Goal: Task Accomplishment & Management: Complete application form

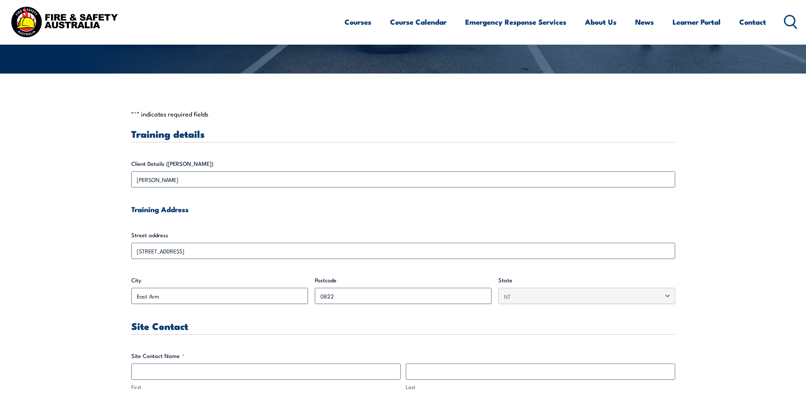
scroll to position [212, 0]
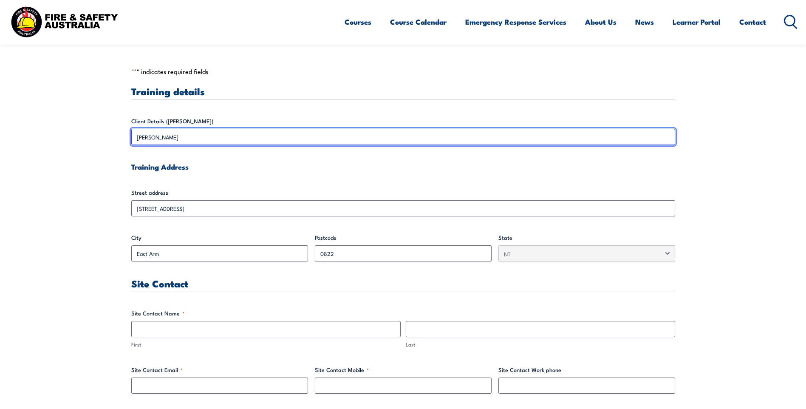
click at [190, 136] on input "[PERSON_NAME]" at bounding box center [403, 137] width 544 height 16
click at [190, 136] on input "Leonie Theron" at bounding box center [403, 137] width 544 height 16
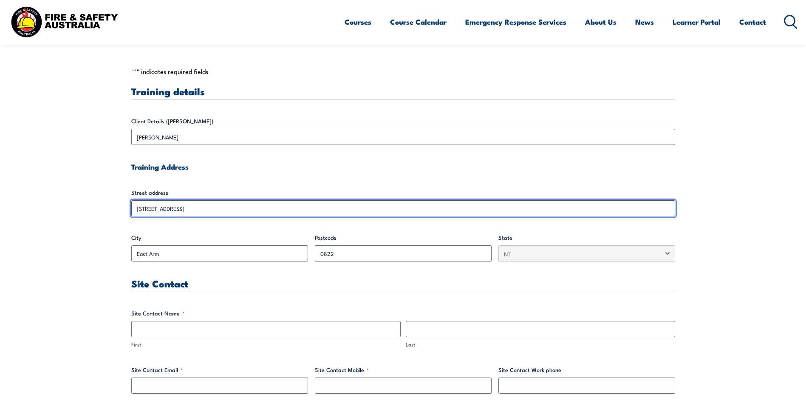
click at [183, 203] on input "11 Nebo Road" at bounding box center [403, 208] width 544 height 16
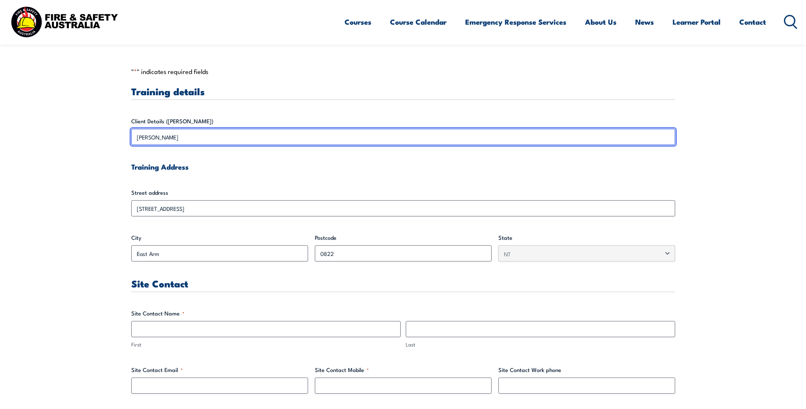
click at [182, 140] on input "Leonie Theron" at bounding box center [403, 137] width 544 height 16
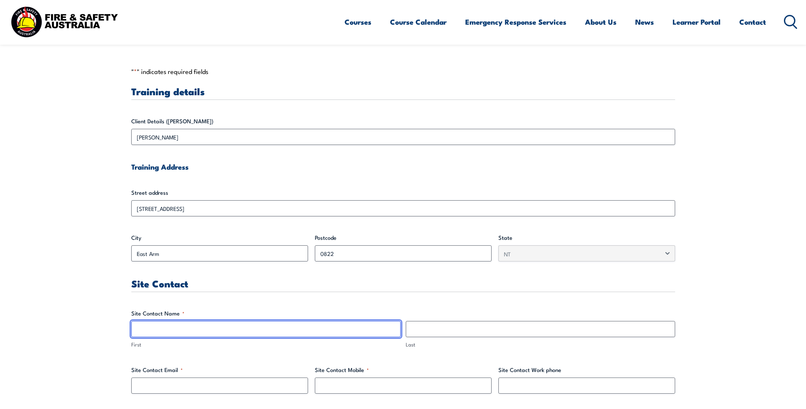
click at [167, 328] on input "First" at bounding box center [265, 329] width 269 height 16
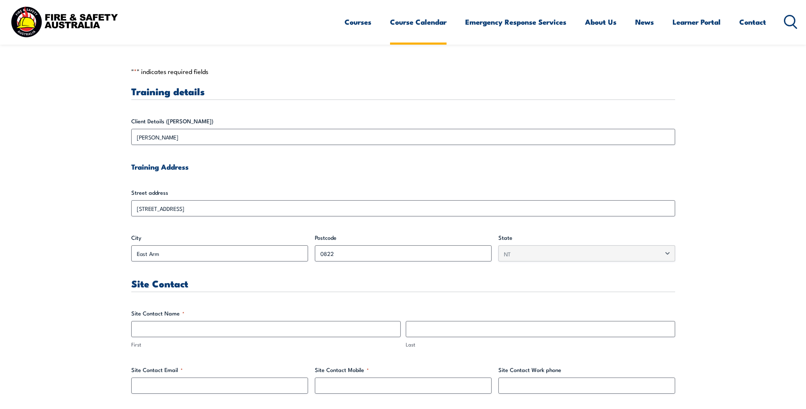
click at [414, 22] on link "Course Calendar" at bounding box center [418, 22] width 57 height 23
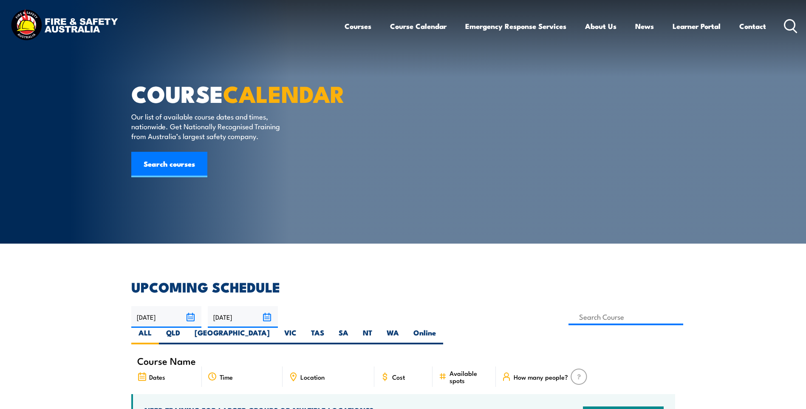
click at [357, 28] on link "Courses" at bounding box center [358, 26] width 27 height 23
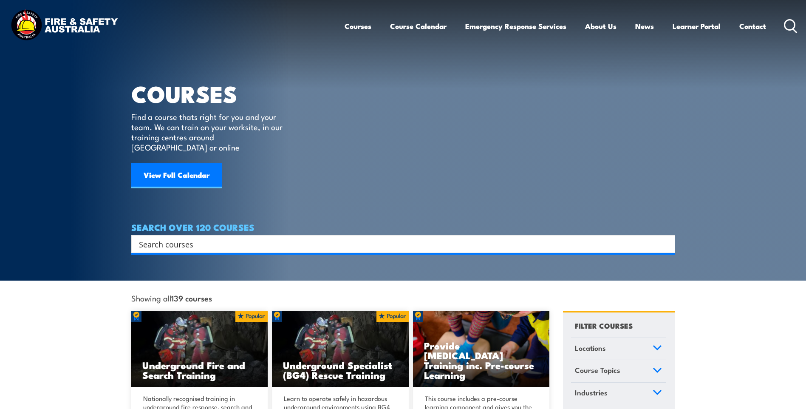
click at [358, 23] on link "Courses" at bounding box center [358, 26] width 27 height 23
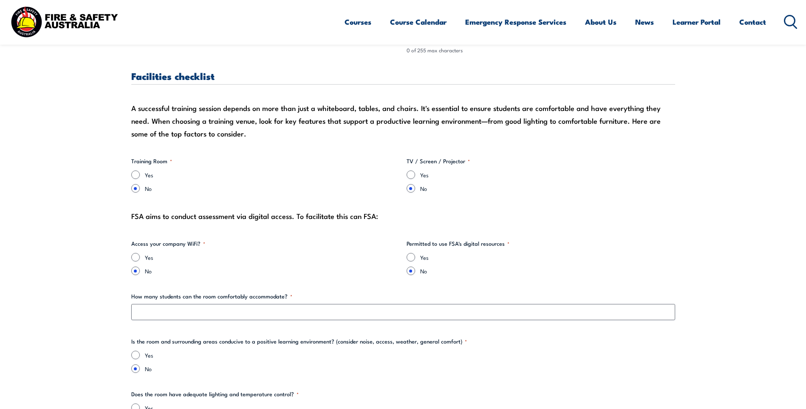
scroll to position [765, 0]
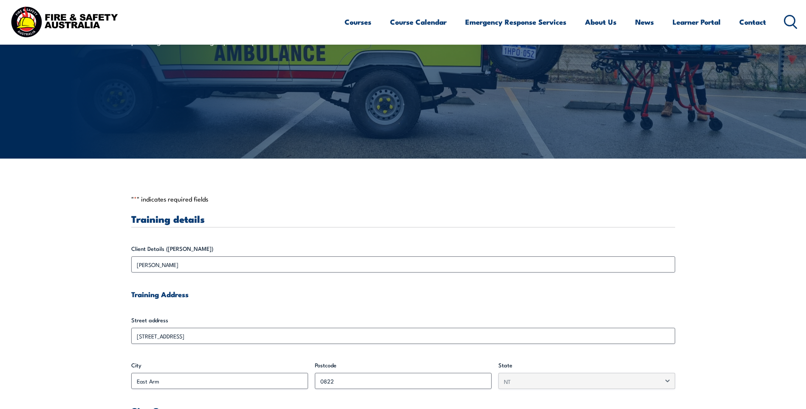
scroll to position [127, 0]
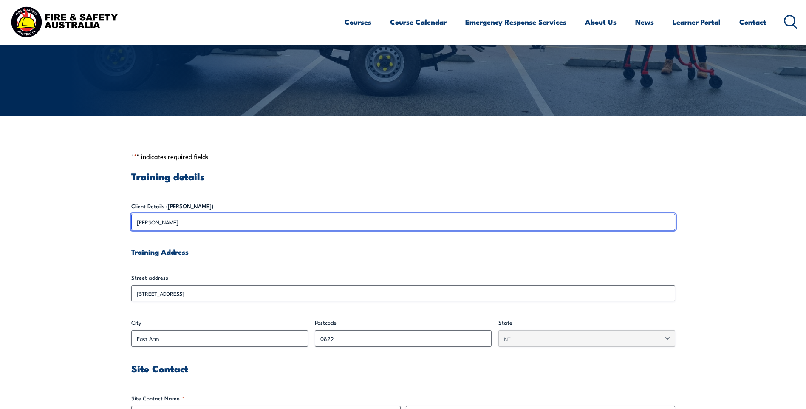
click at [174, 220] on input "[PERSON_NAME]" at bounding box center [403, 222] width 544 height 16
click at [175, 221] on input "[PERSON_NAME]" at bounding box center [403, 222] width 544 height 16
click at [173, 221] on input "[PERSON_NAME]" at bounding box center [403, 222] width 544 height 16
drag, startPoint x: 173, startPoint y: 221, endPoint x: 176, endPoint y: 224, distance: 4.8
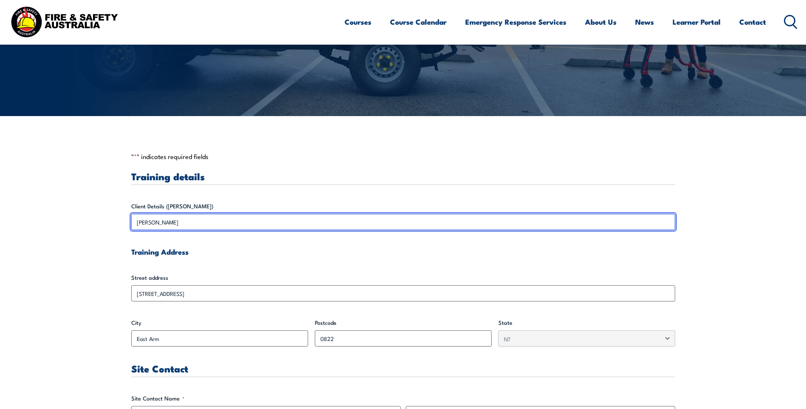
click at [176, 224] on input "[PERSON_NAME]" at bounding box center [403, 222] width 544 height 16
drag, startPoint x: 195, startPoint y: 222, endPoint x: 119, endPoint y: 215, distance: 75.5
click at [232, 219] on input "[PERSON_NAME]" at bounding box center [403, 222] width 544 height 16
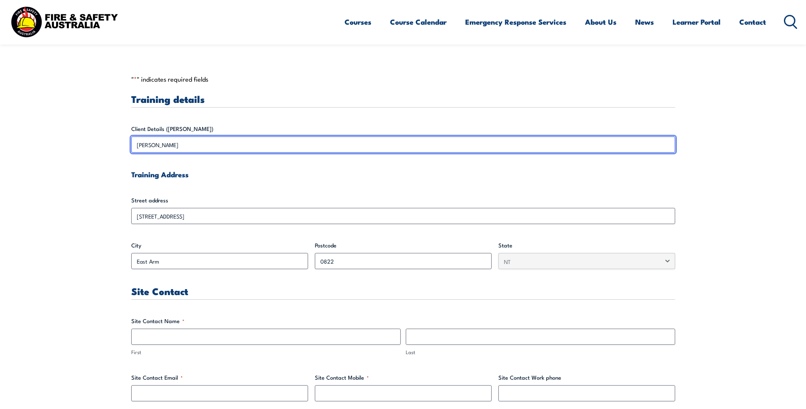
scroll to position [255, 0]
